Goal: Information Seeking & Learning: Learn about a topic

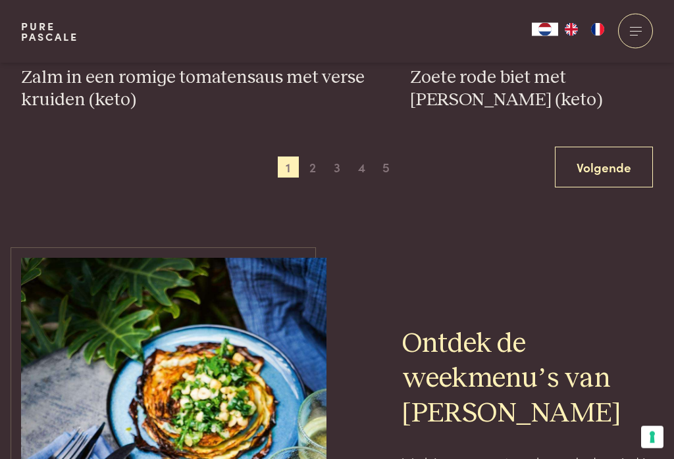
scroll to position [2617, 0]
click at [319, 157] on span "2" at bounding box center [312, 167] width 21 height 21
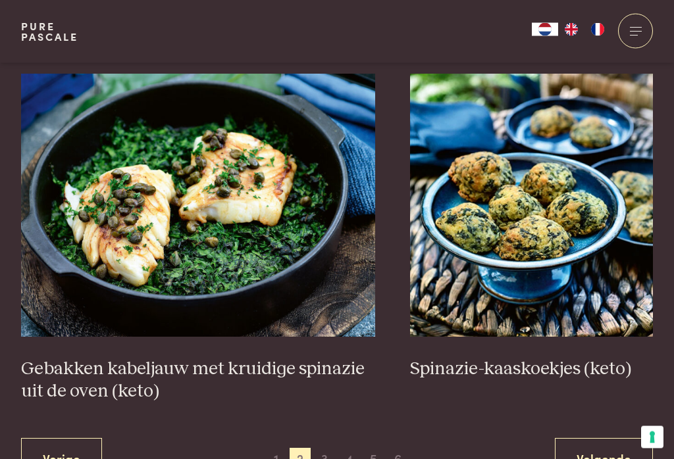
scroll to position [2280, 0]
click at [95, 272] on img at bounding box center [198, 205] width 354 height 263
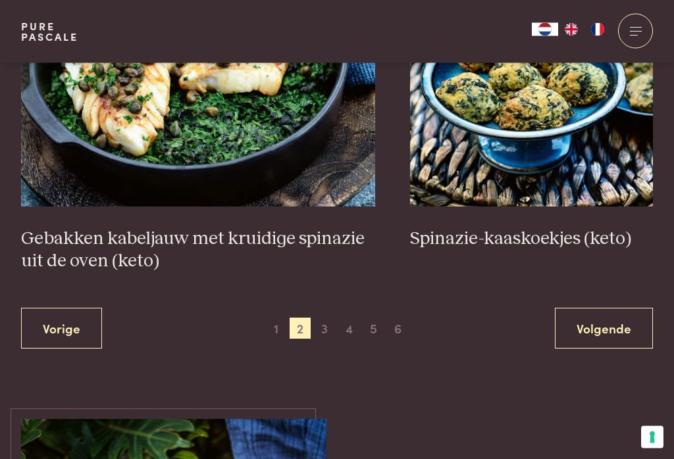
scroll to position [2410, 0]
click at [326, 321] on span "3" at bounding box center [324, 328] width 21 height 21
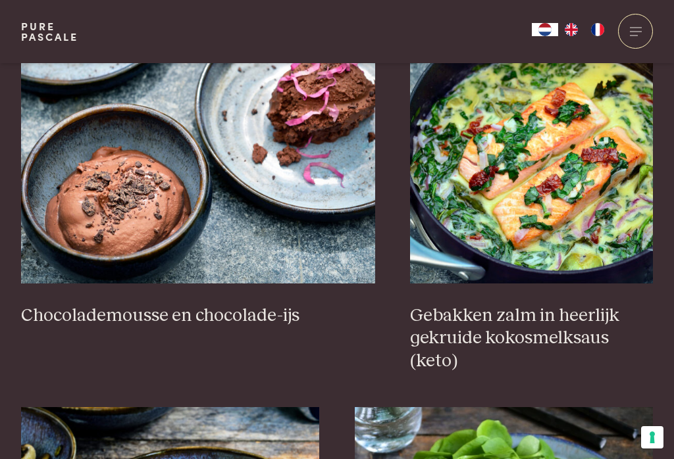
scroll to position [1332, 0]
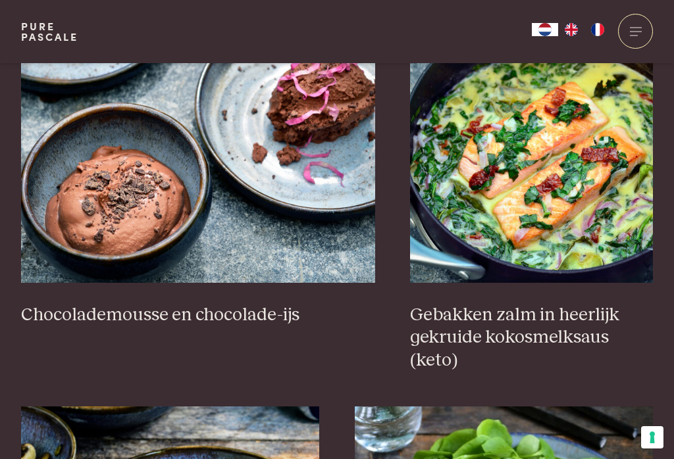
click at [605, 195] on img at bounding box center [531, 151] width 243 height 263
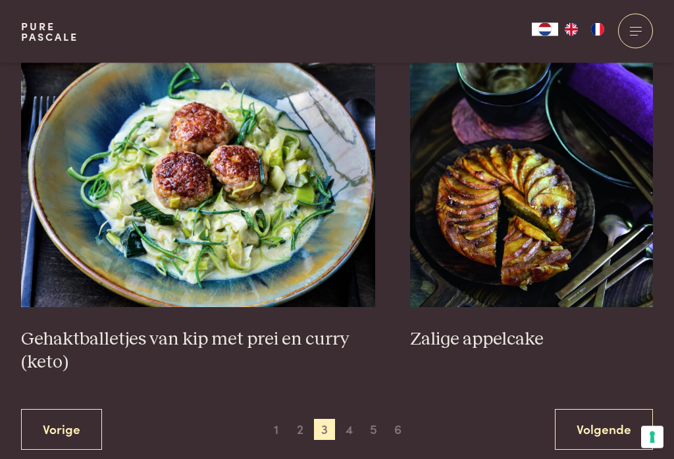
scroll to position [2424, 0]
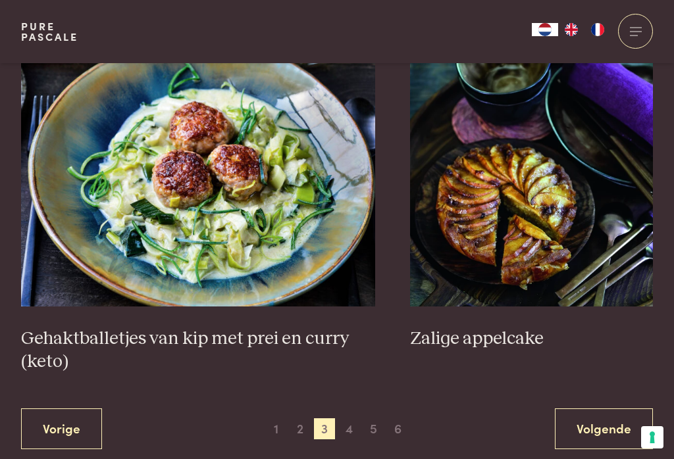
click at [345, 418] on span "4" at bounding box center [349, 428] width 21 height 21
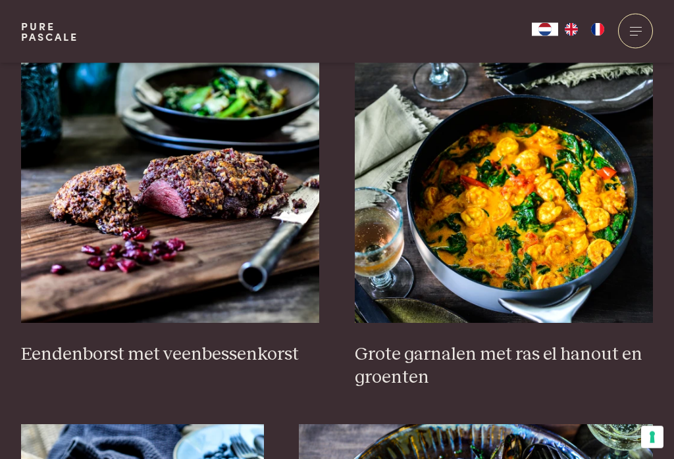
scroll to position [517, 0]
click at [582, 236] on img at bounding box center [504, 191] width 299 height 263
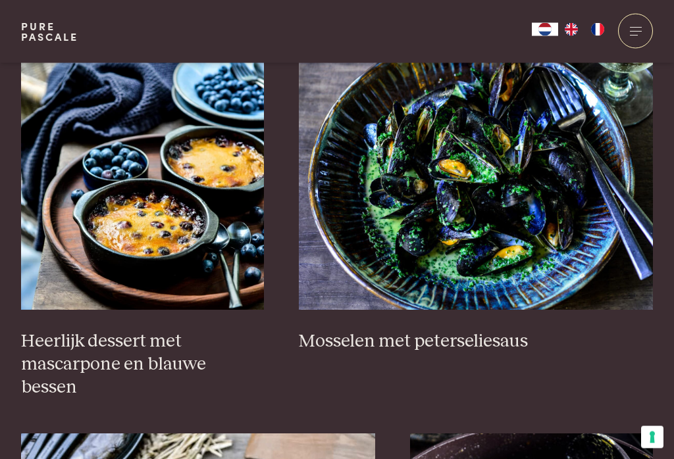
scroll to position [896, 0]
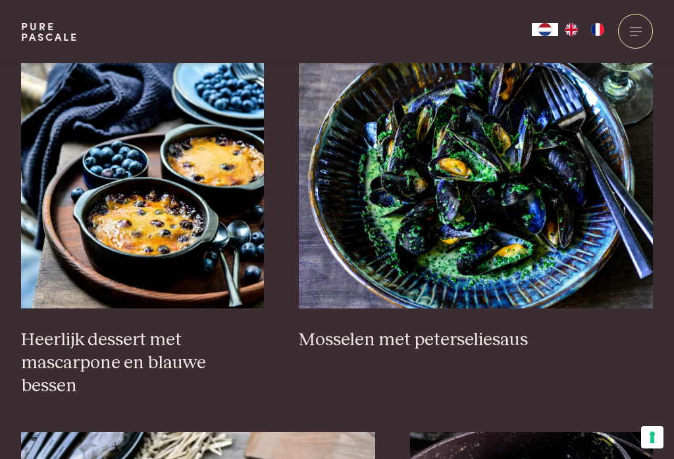
click at [580, 245] on img at bounding box center [476, 176] width 354 height 263
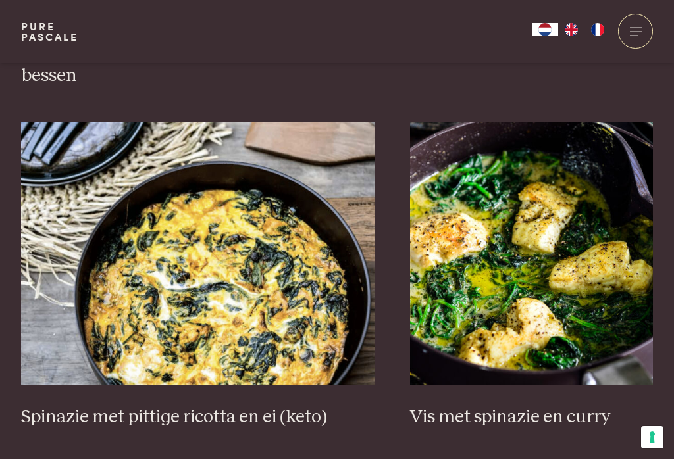
scroll to position [1237, 0]
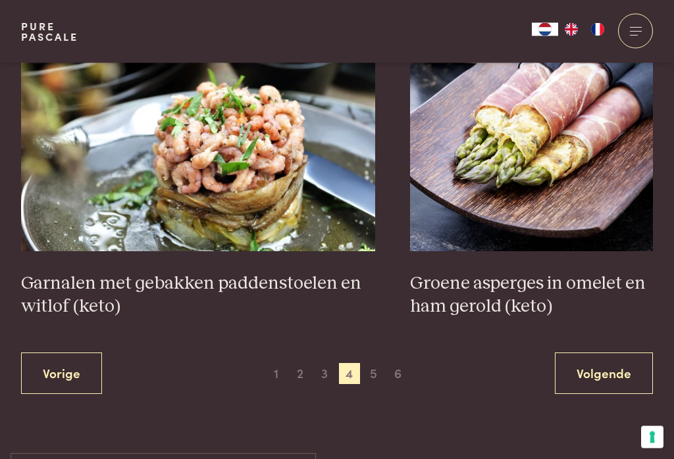
scroll to position [2388, 0]
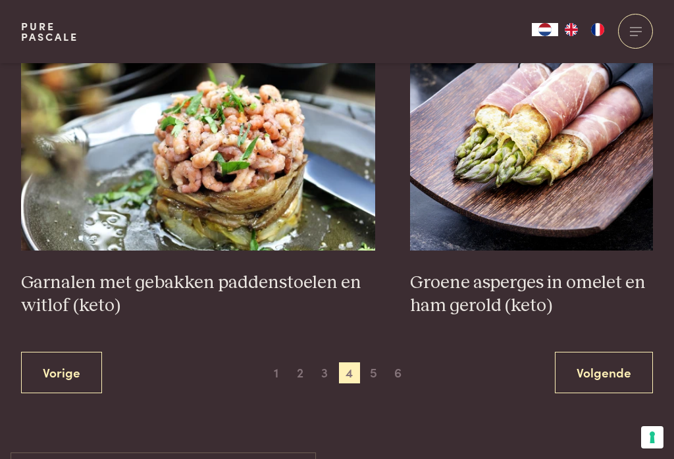
click at [375, 362] on span "5" at bounding box center [373, 372] width 21 height 21
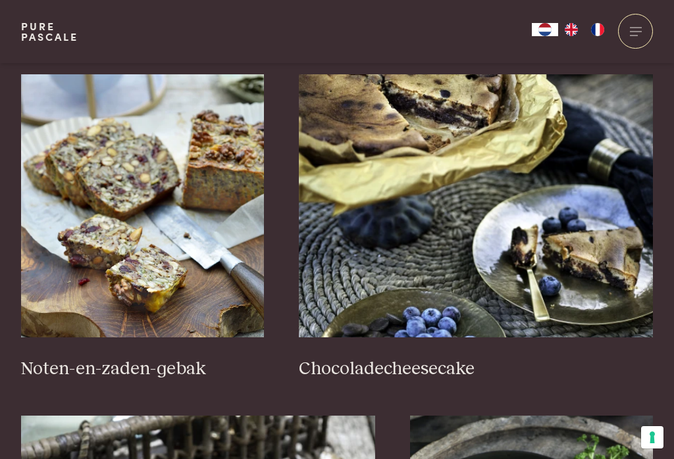
scroll to position [870, 0]
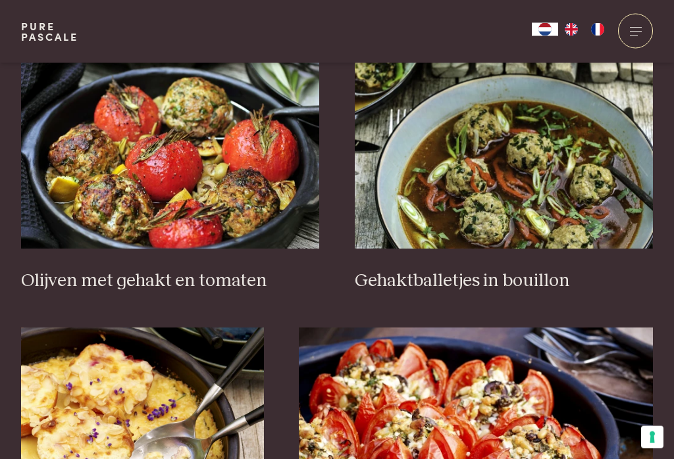
scroll to position [1703, 0]
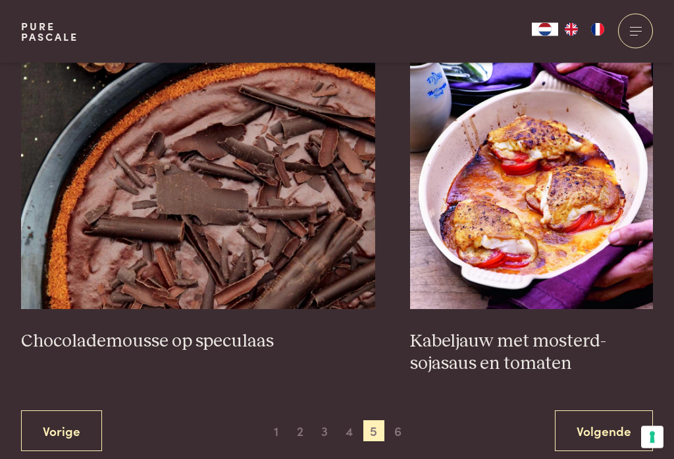
scroll to position [2354, 0]
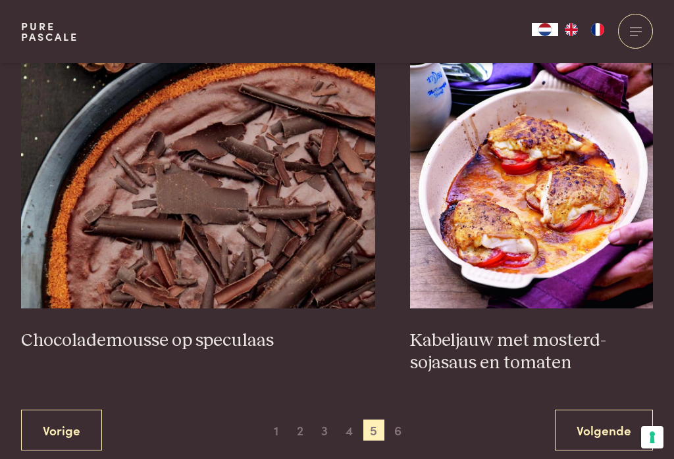
click at [407, 420] on span "6" at bounding box center [397, 430] width 21 height 21
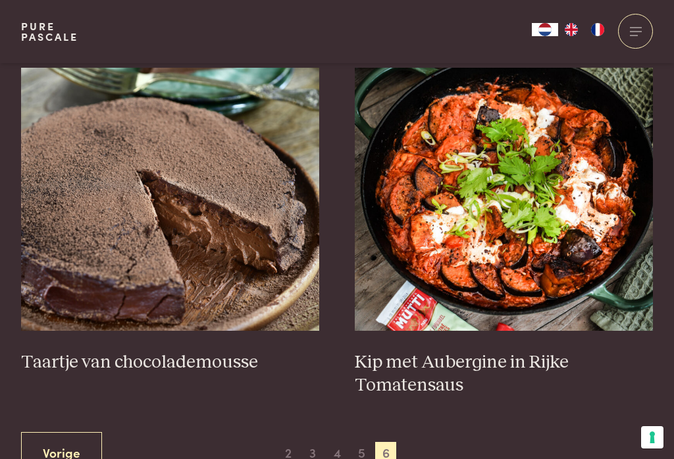
scroll to position [495, 0]
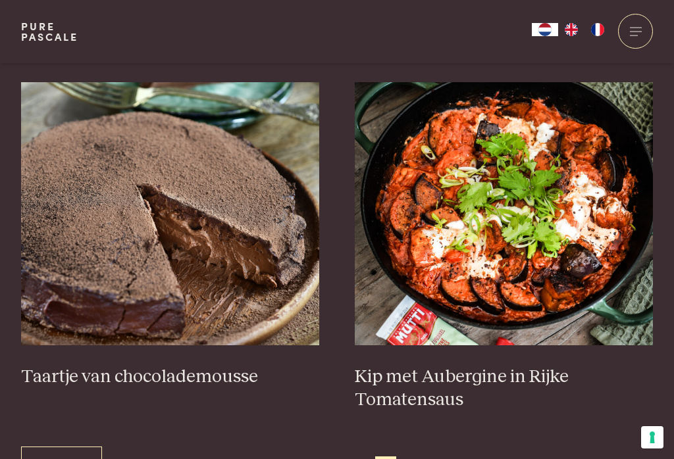
click at [552, 258] on img at bounding box center [504, 213] width 299 height 263
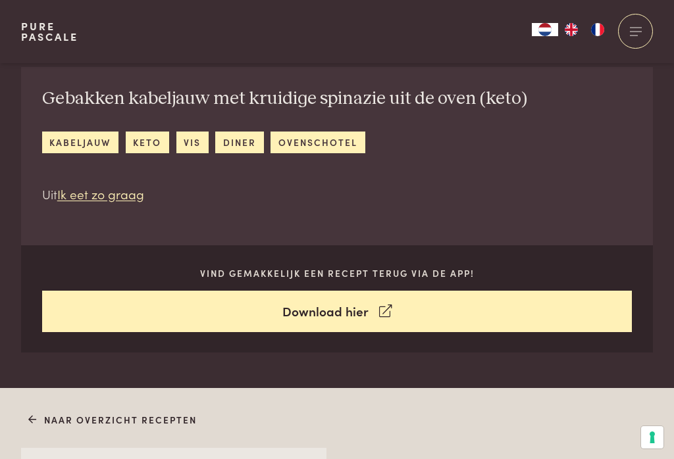
scroll to position [434, 0]
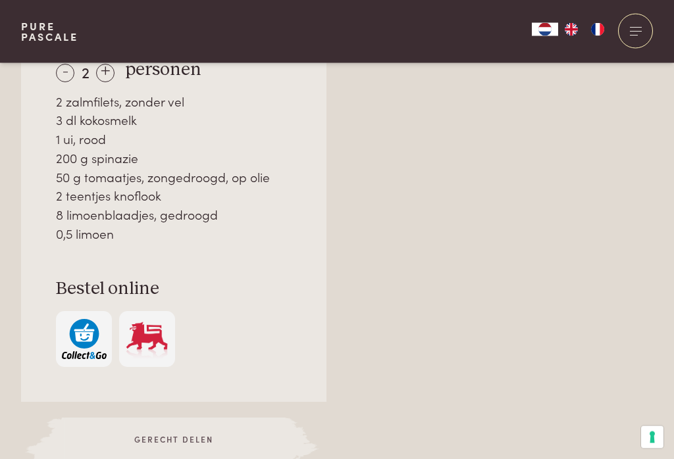
scroll to position [1000, 0]
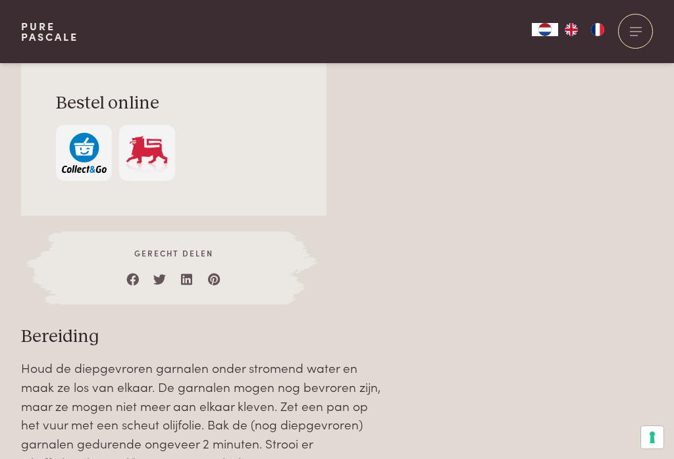
scroll to position [1120, 0]
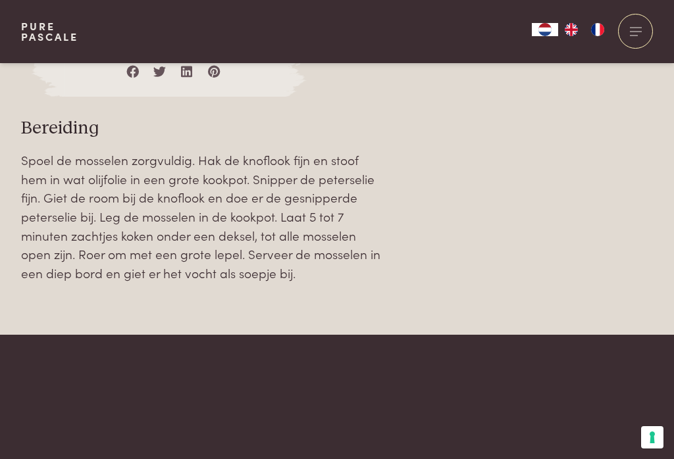
scroll to position [1293, 0]
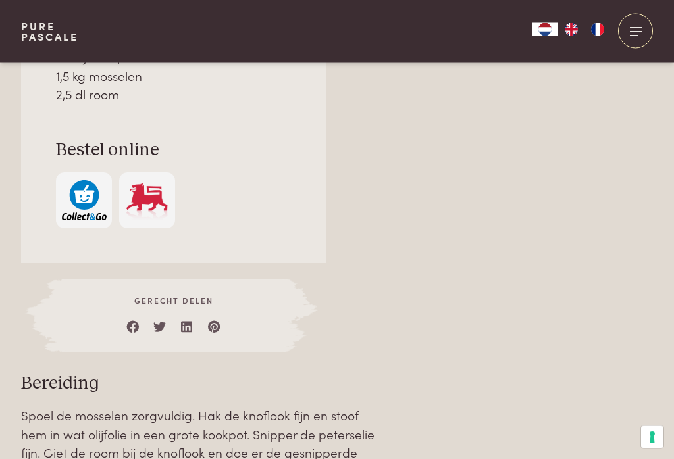
scroll to position [1025, 0]
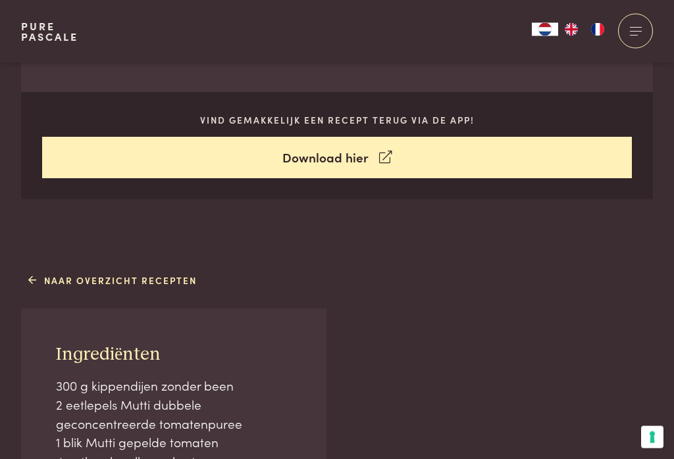
scroll to position [540, 0]
